Goal: Information Seeking & Learning: Check status

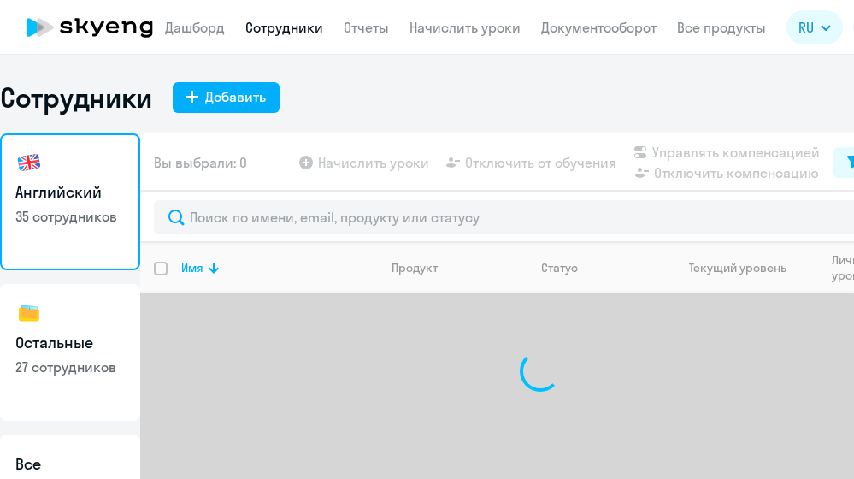
select select "30"
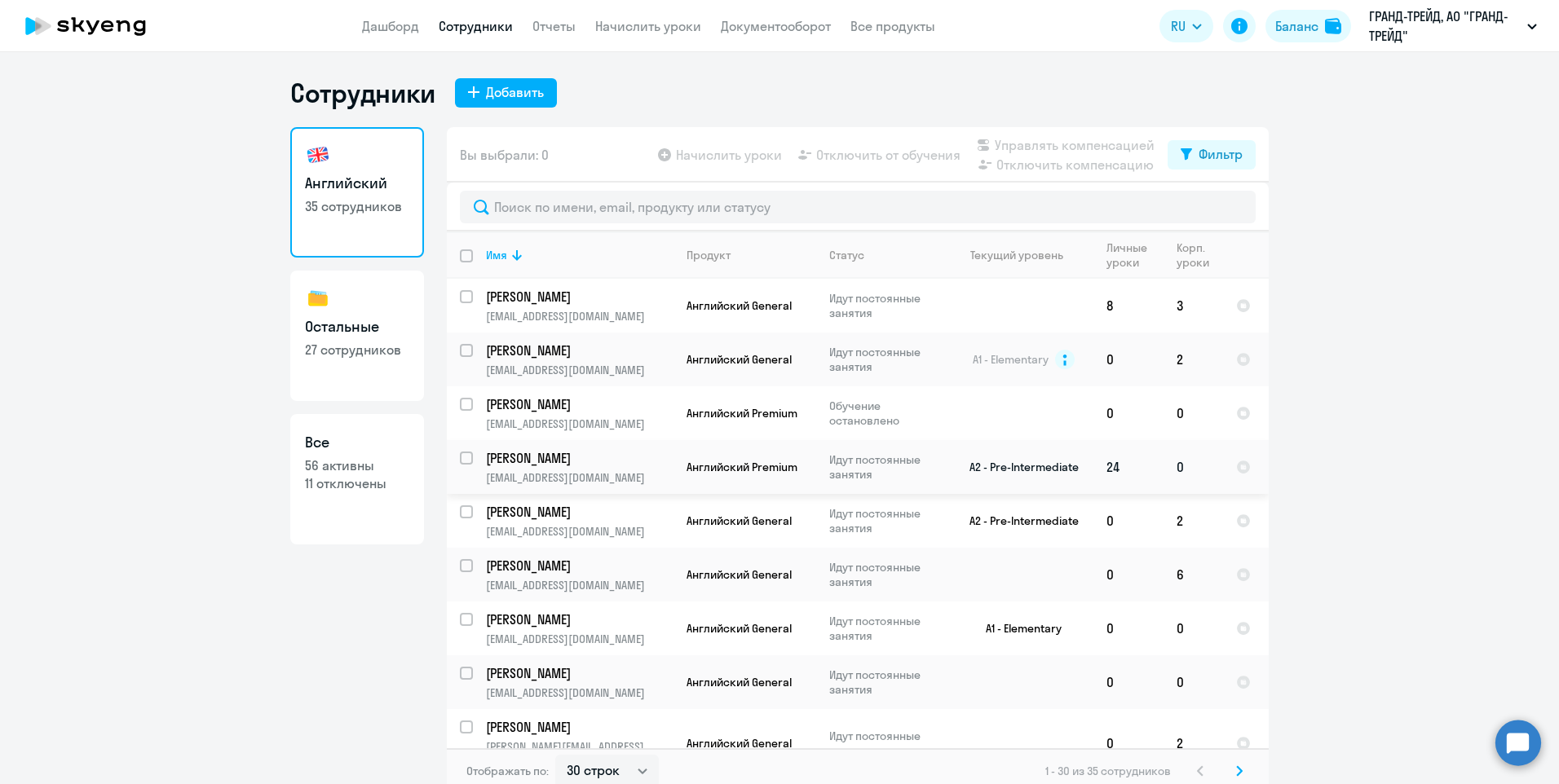
click at [626, 456] on p "[EMAIL_ADDRESS][DOMAIN_NAME]" at bounding box center [579, 477] width 187 height 14
click at [719, 456] on span "Английский Premium" at bounding box center [742, 466] width 111 height 14
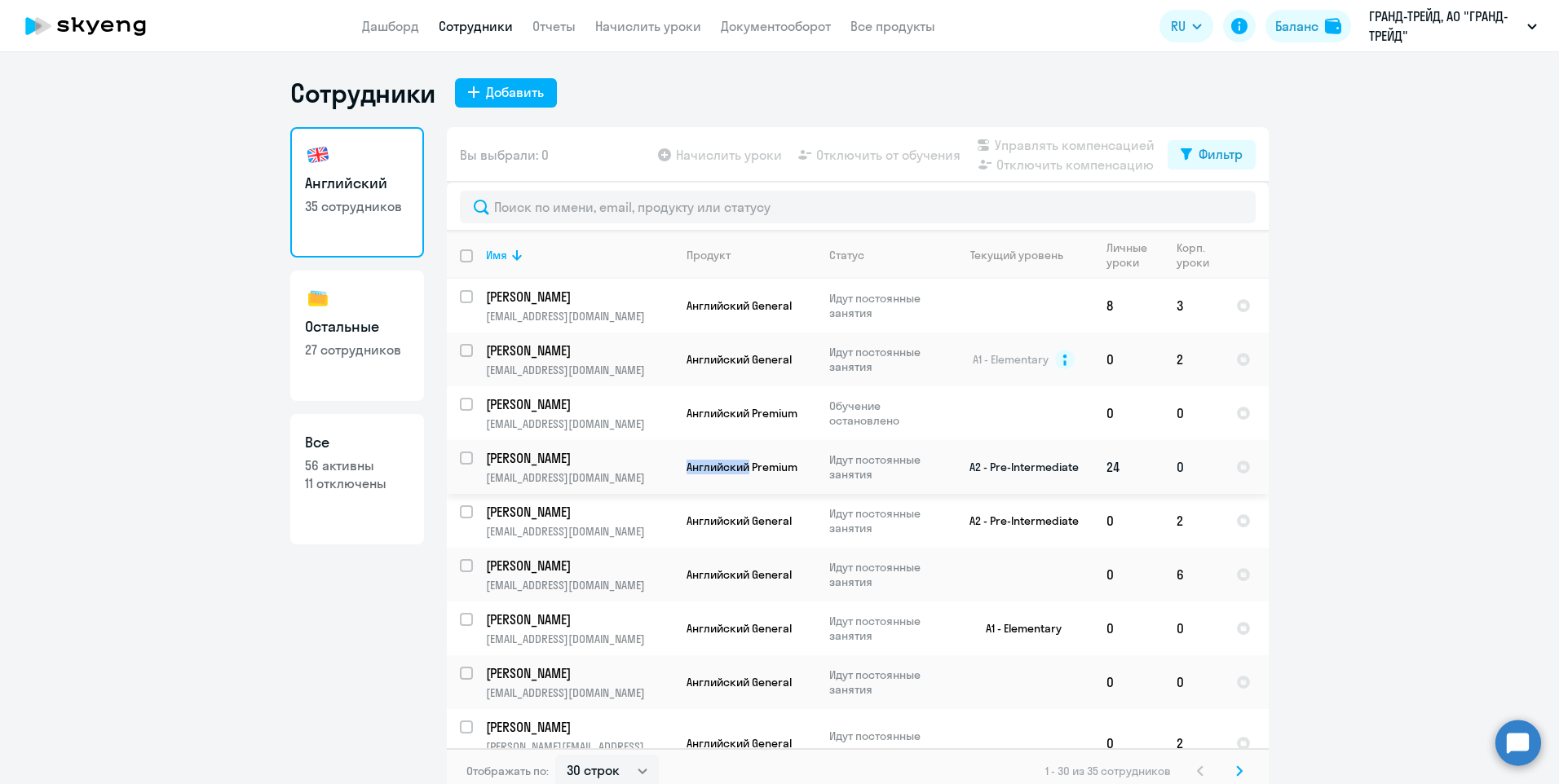
click at [558, 456] on p "[PERSON_NAME]" at bounding box center [577, 458] width 184 height 18
click at [814, 456] on td "24" at bounding box center [1128, 466] width 70 height 53
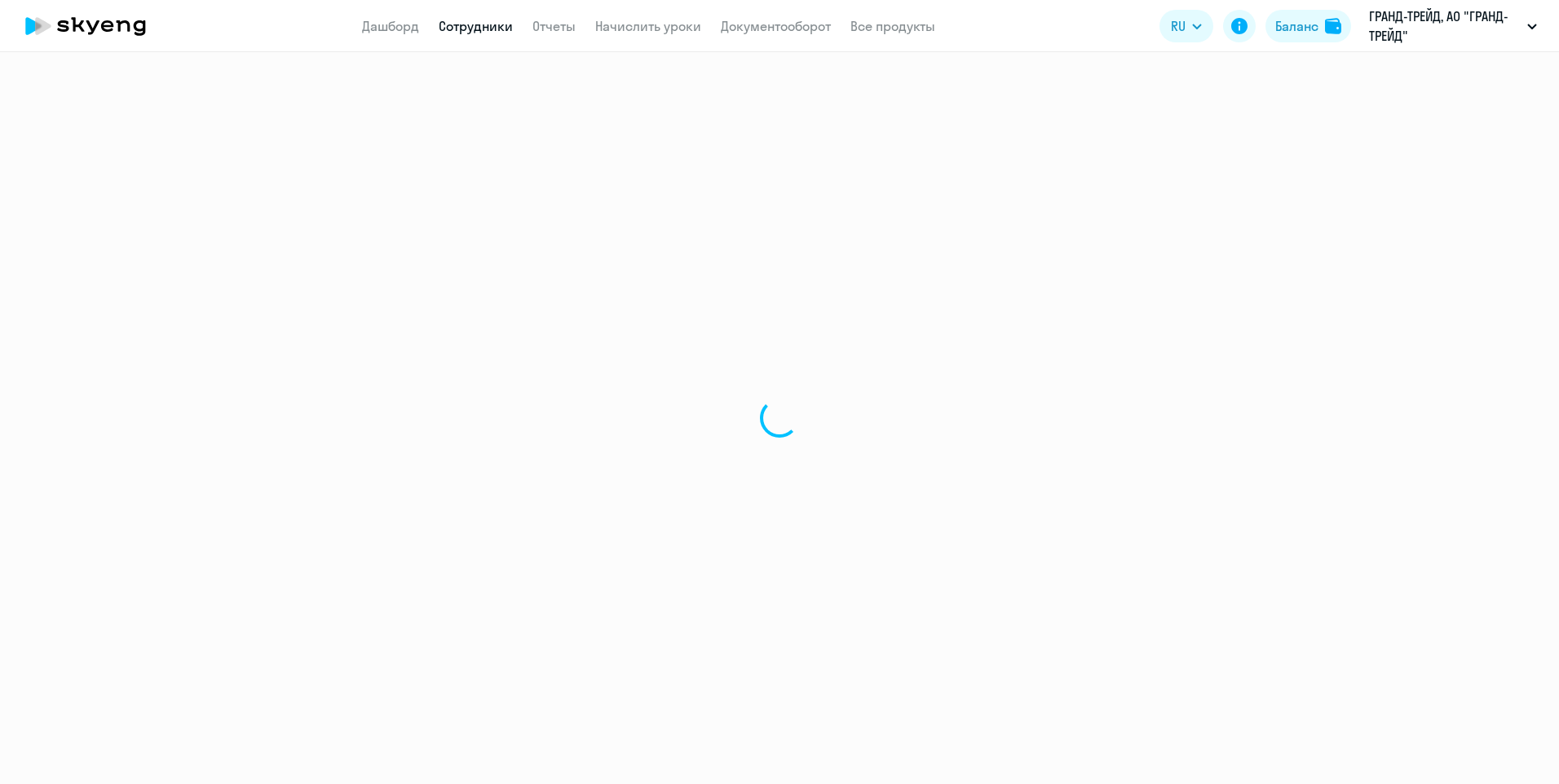
select select "30"
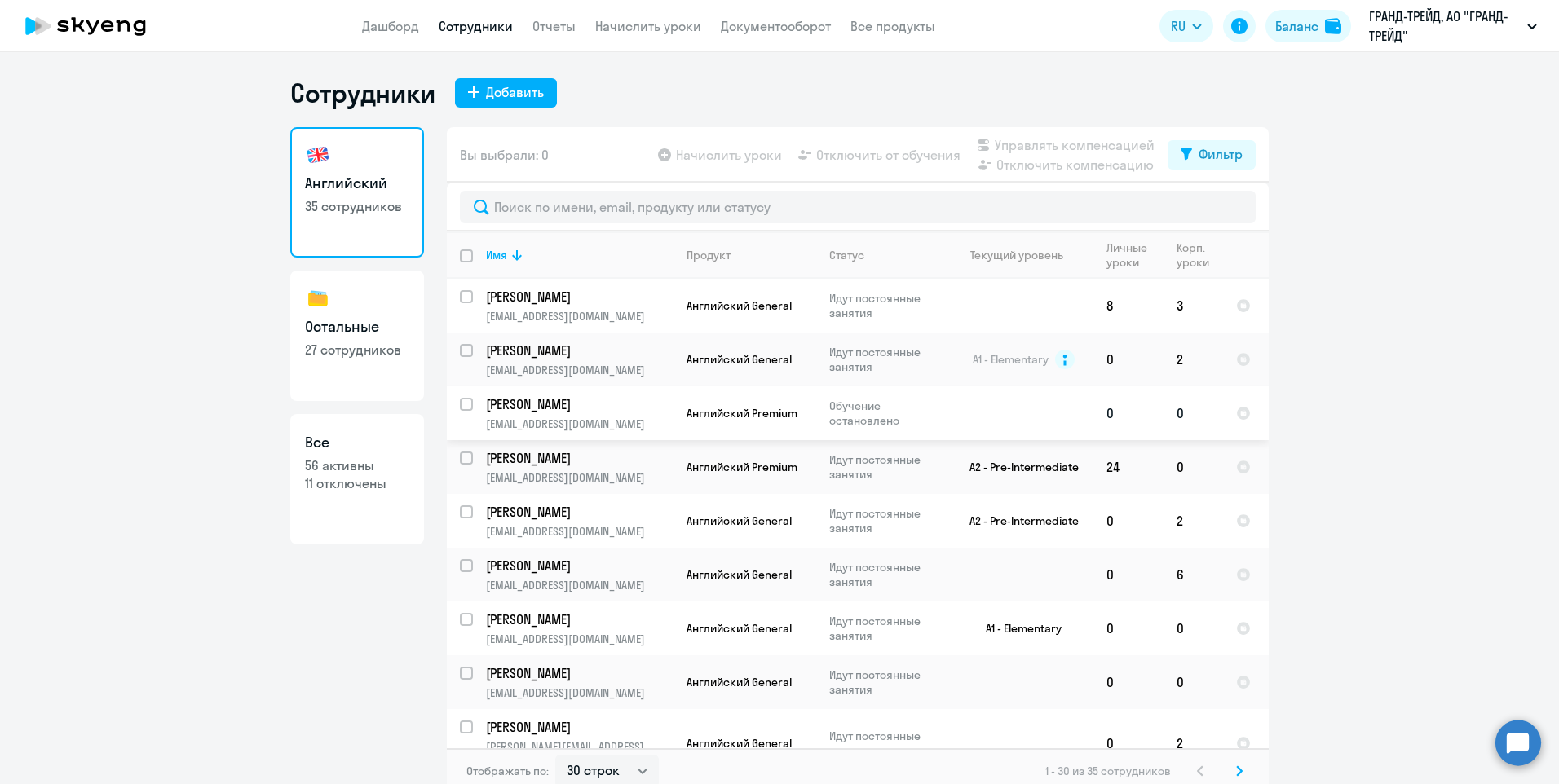
click at [638, 415] on td "[PERSON_NAME] [PERSON_NAME][EMAIL_ADDRESS][DOMAIN_NAME]" at bounding box center [573, 413] width 200 height 53
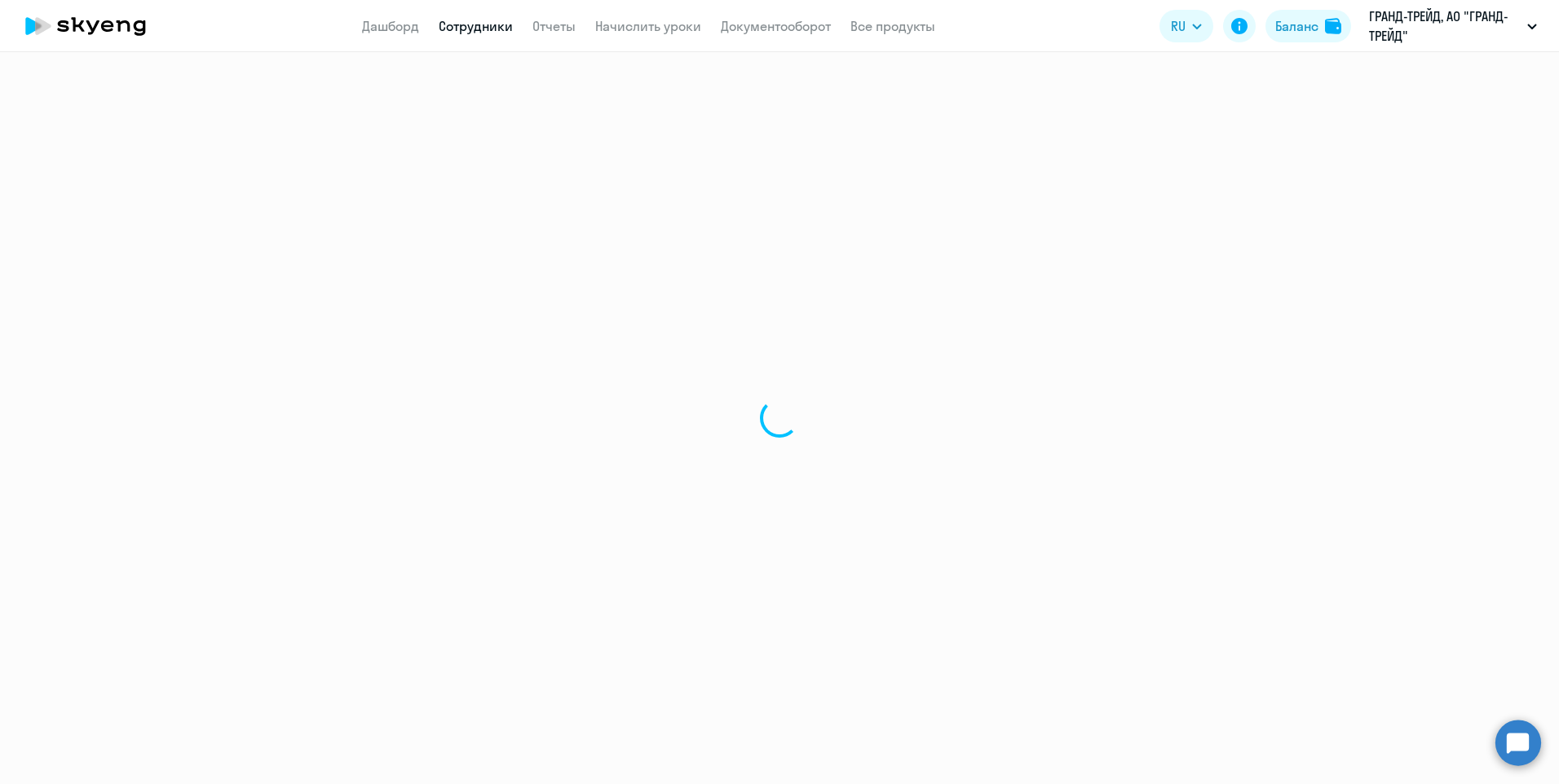
select select "english"
select select "30"
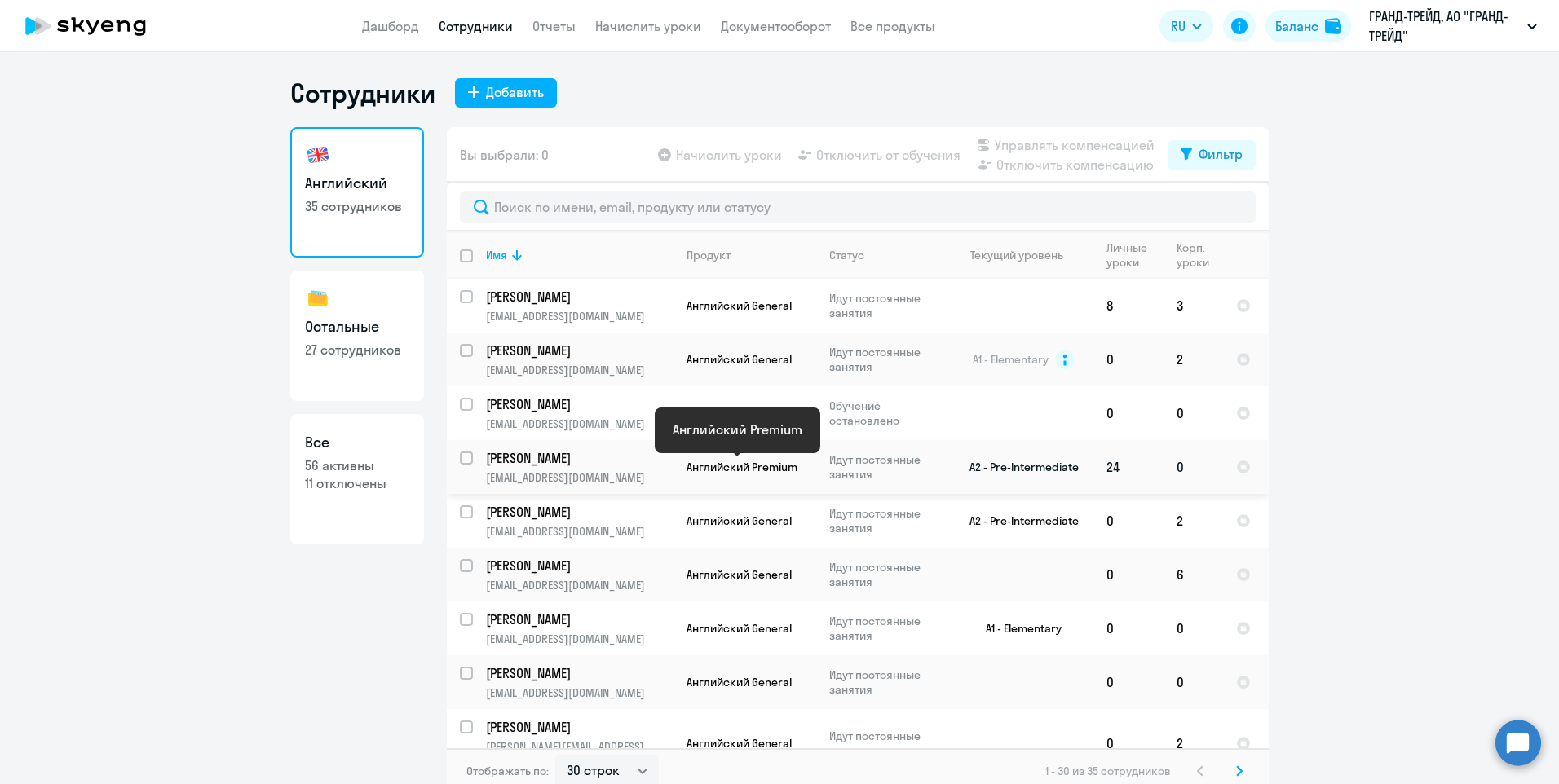
click at [714, 464] on span "Английский Premium" at bounding box center [742, 466] width 111 height 14
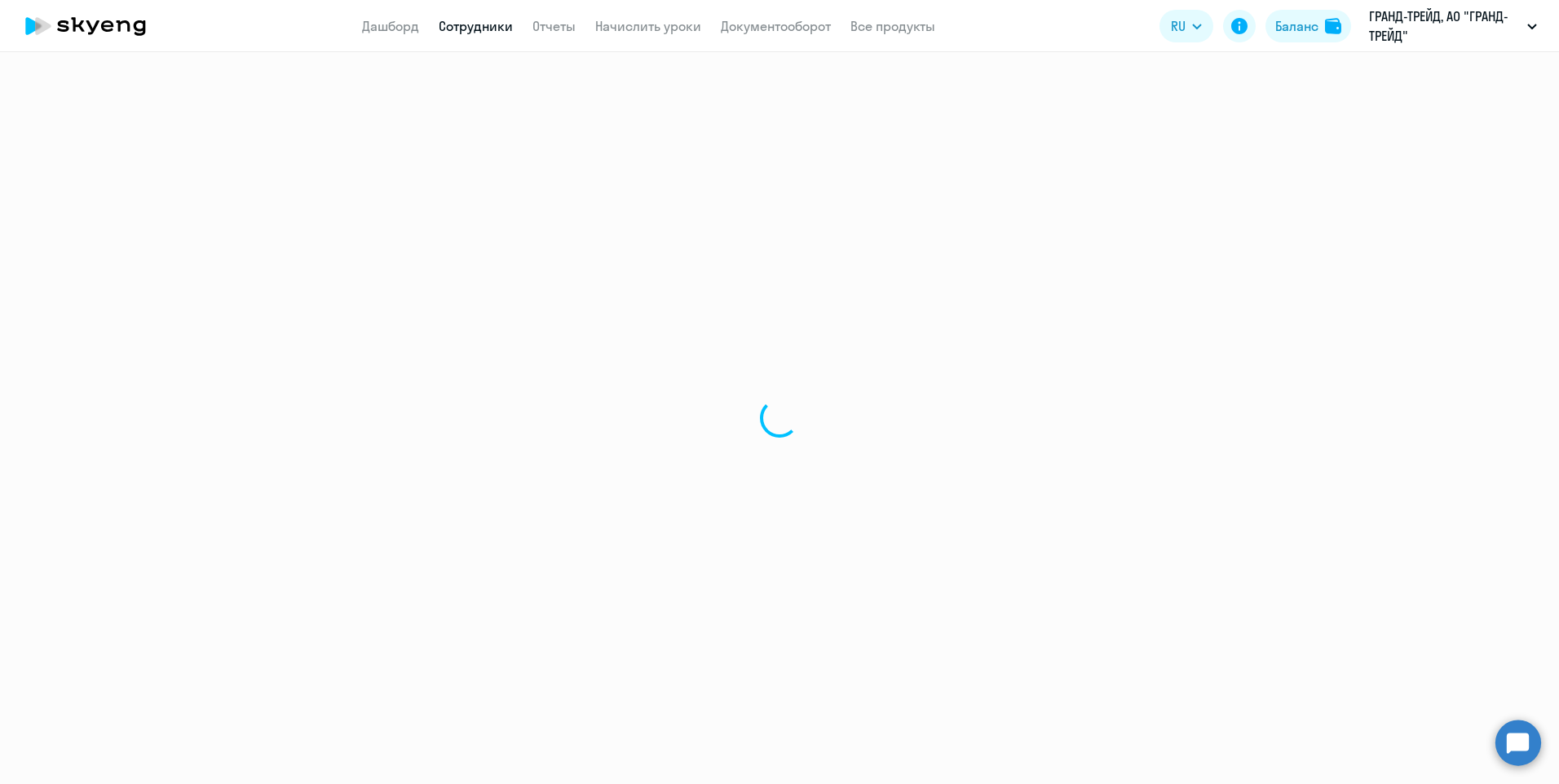
click at [714, 464] on div at bounding box center [780, 418] width 1559 height 732
select select "english"
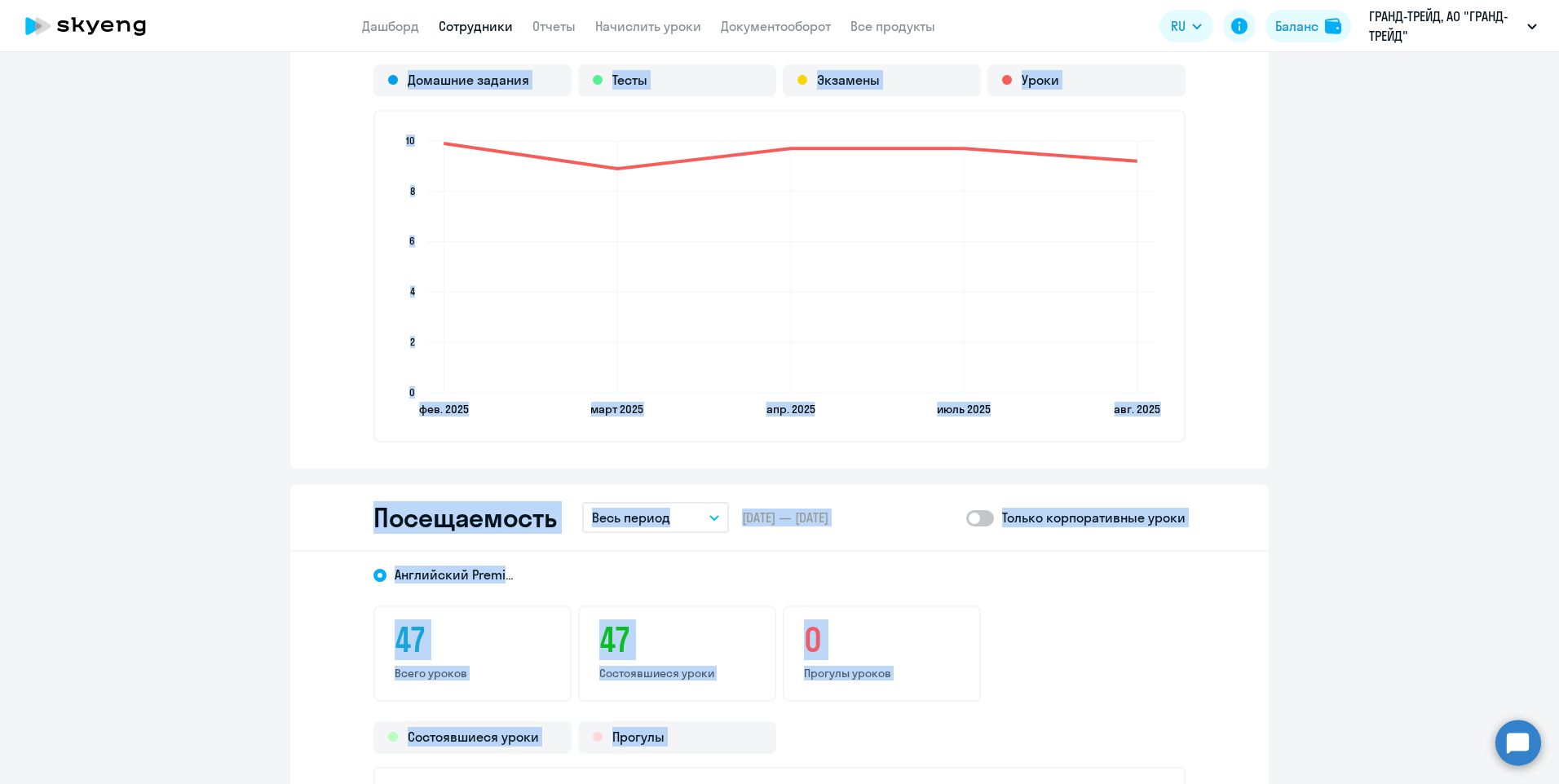
scroll to position [2002, 0]
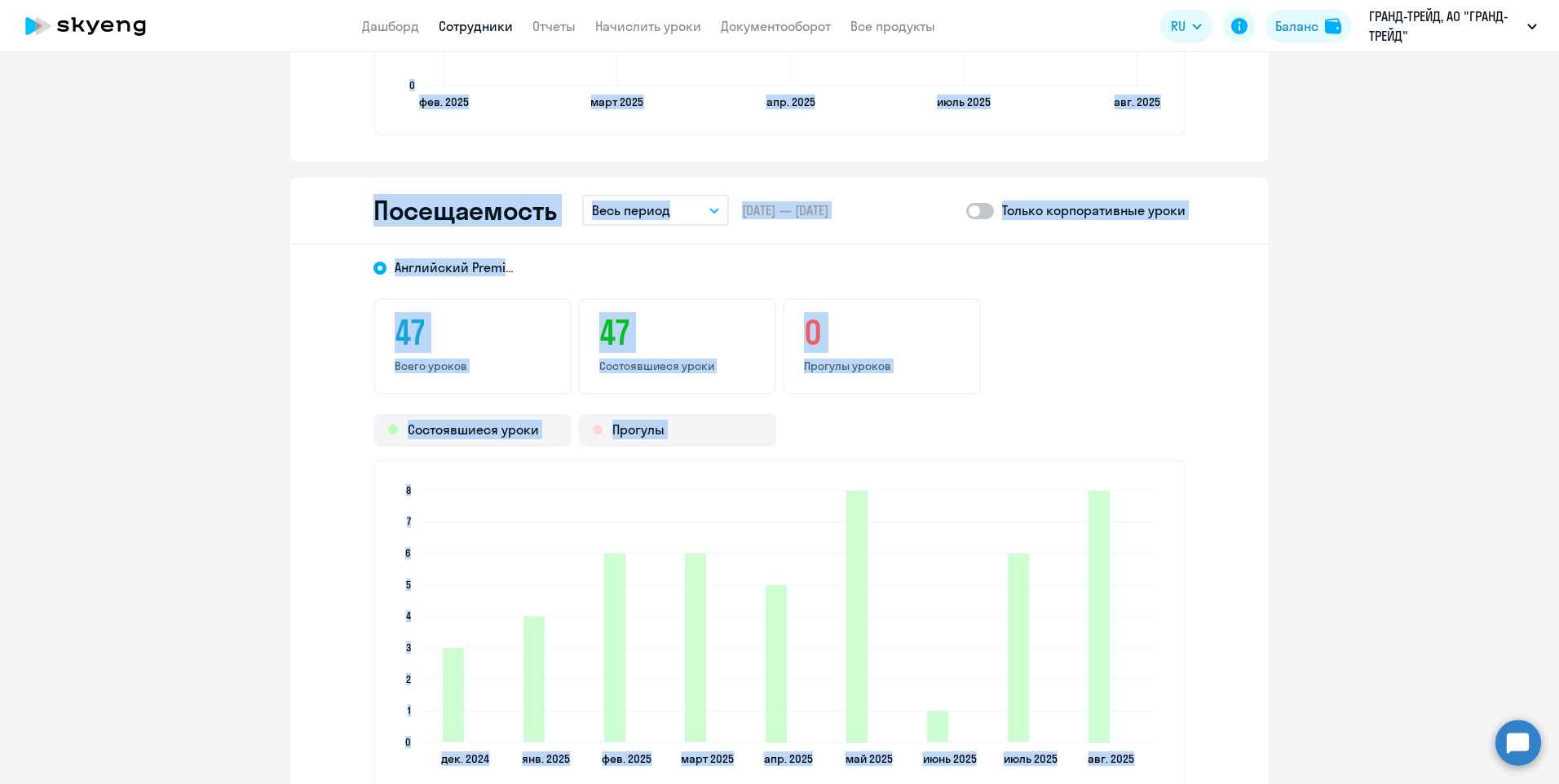
click at [710, 208] on icon "button" at bounding box center [714, 211] width 10 height 6
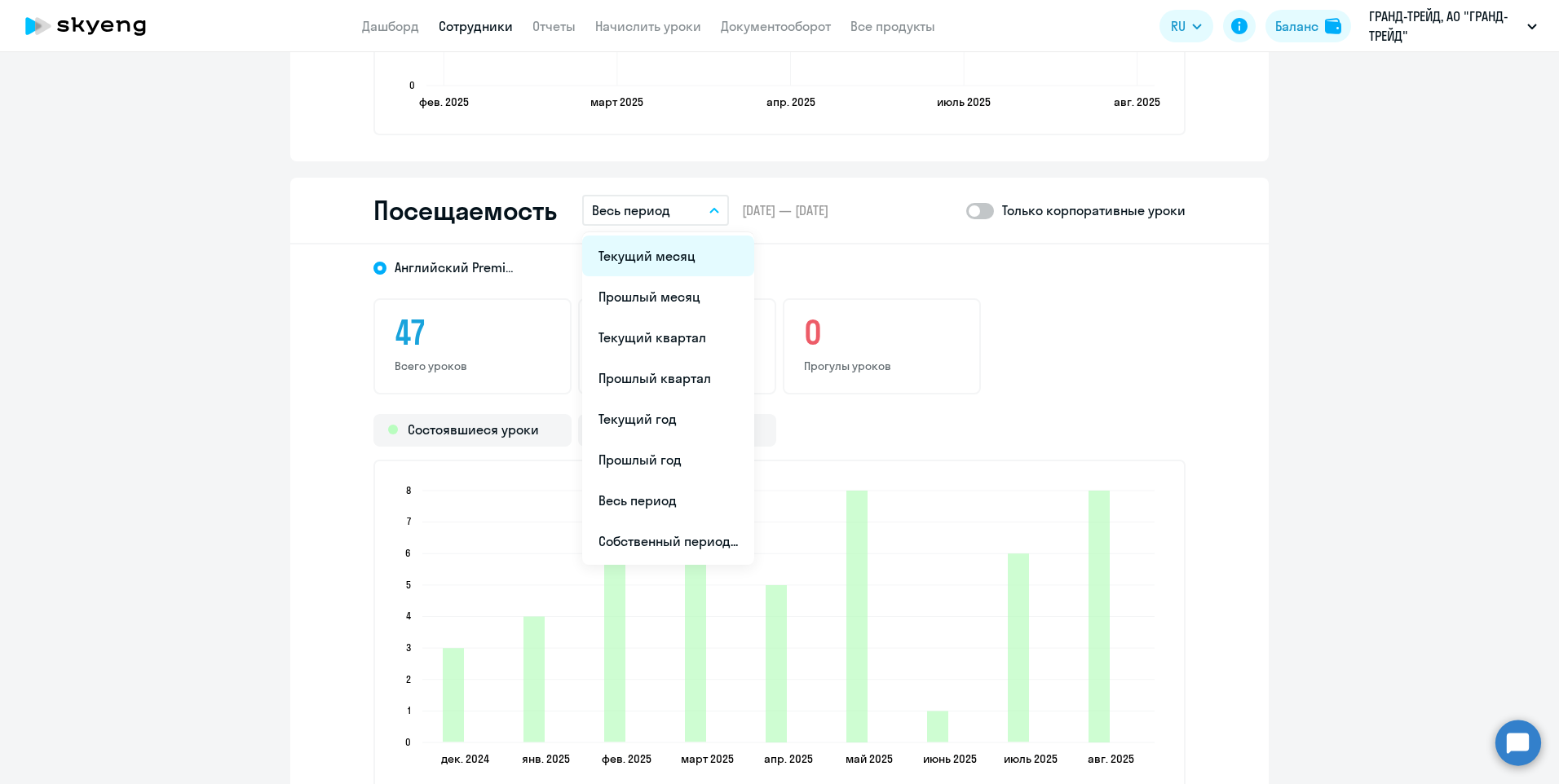
click at [675, 258] on li "Текущий месяц" at bounding box center [668, 256] width 172 height 41
